Goal: Task Accomplishment & Management: Use online tool/utility

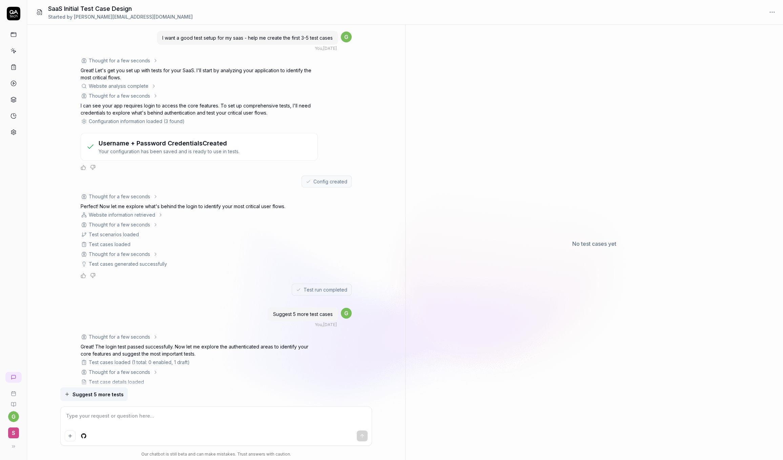
scroll to position [1106, 0]
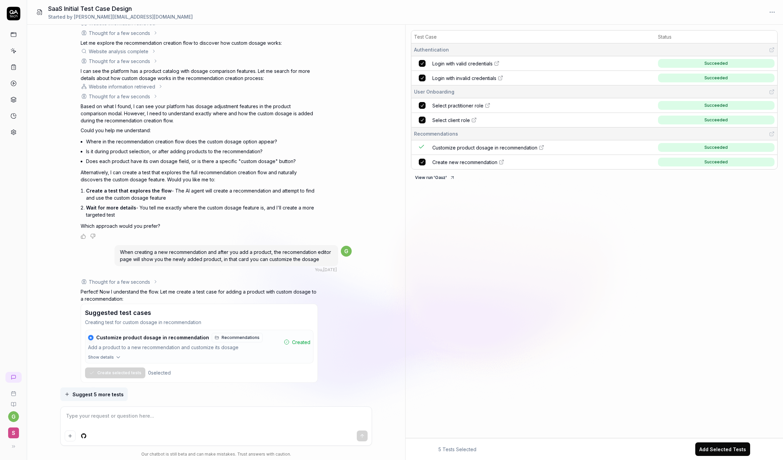
type textarea "*"
click at [14, 67] on icon at bounding box center [14, 67] width 6 height 6
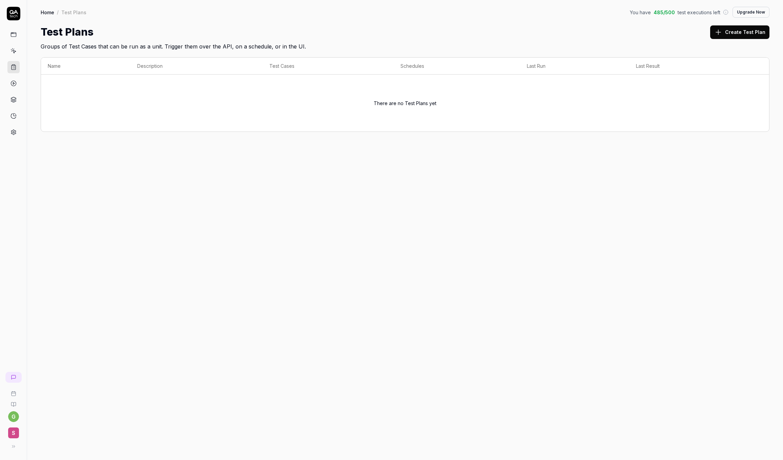
click at [13, 48] on icon at bounding box center [14, 51] width 6 height 6
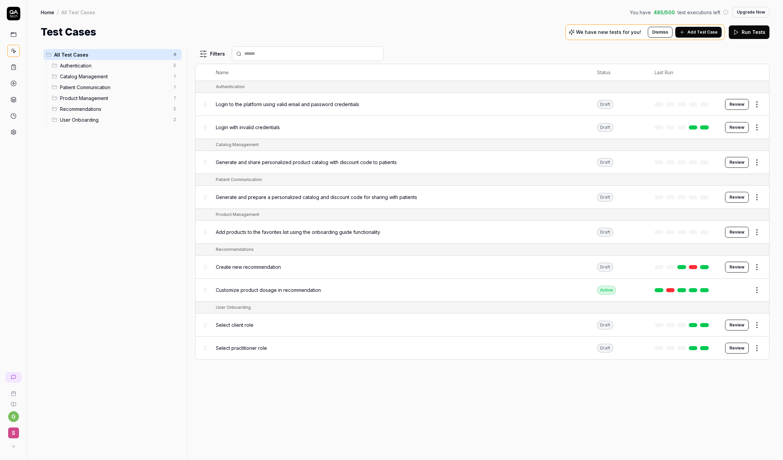
click at [759, 268] on html "g S Home / All Test Cases You have 485 / 500 test executions left Upgrade Now H…" at bounding box center [391, 230] width 783 height 460
click at [742, 297] on div "Run Test" at bounding box center [729, 295] width 64 height 15
click at [754, 288] on html "g S Home / All Test Cases You have 485 / 500 test executions left Upgrade Now H…" at bounding box center [391, 230] width 783 height 460
click at [736, 318] on div "Run Test" at bounding box center [729, 318] width 64 height 15
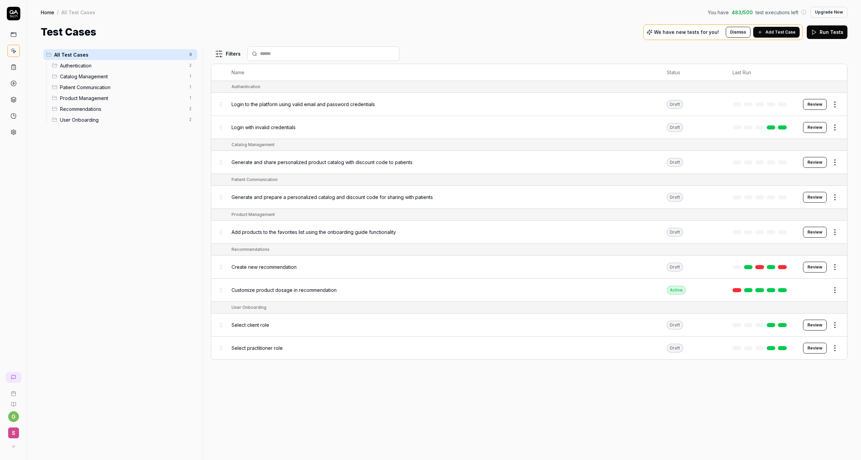
click at [782, 269] on td at bounding box center [761, 267] width 71 height 23
click at [782, 267] on link at bounding box center [782, 267] width 9 height 4
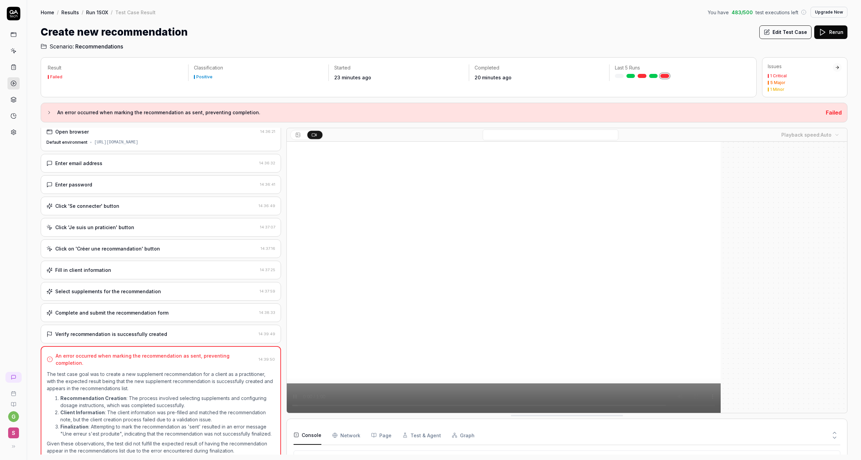
scroll to position [653, 0]
